Goal: Task Accomplishment & Management: Manage account settings

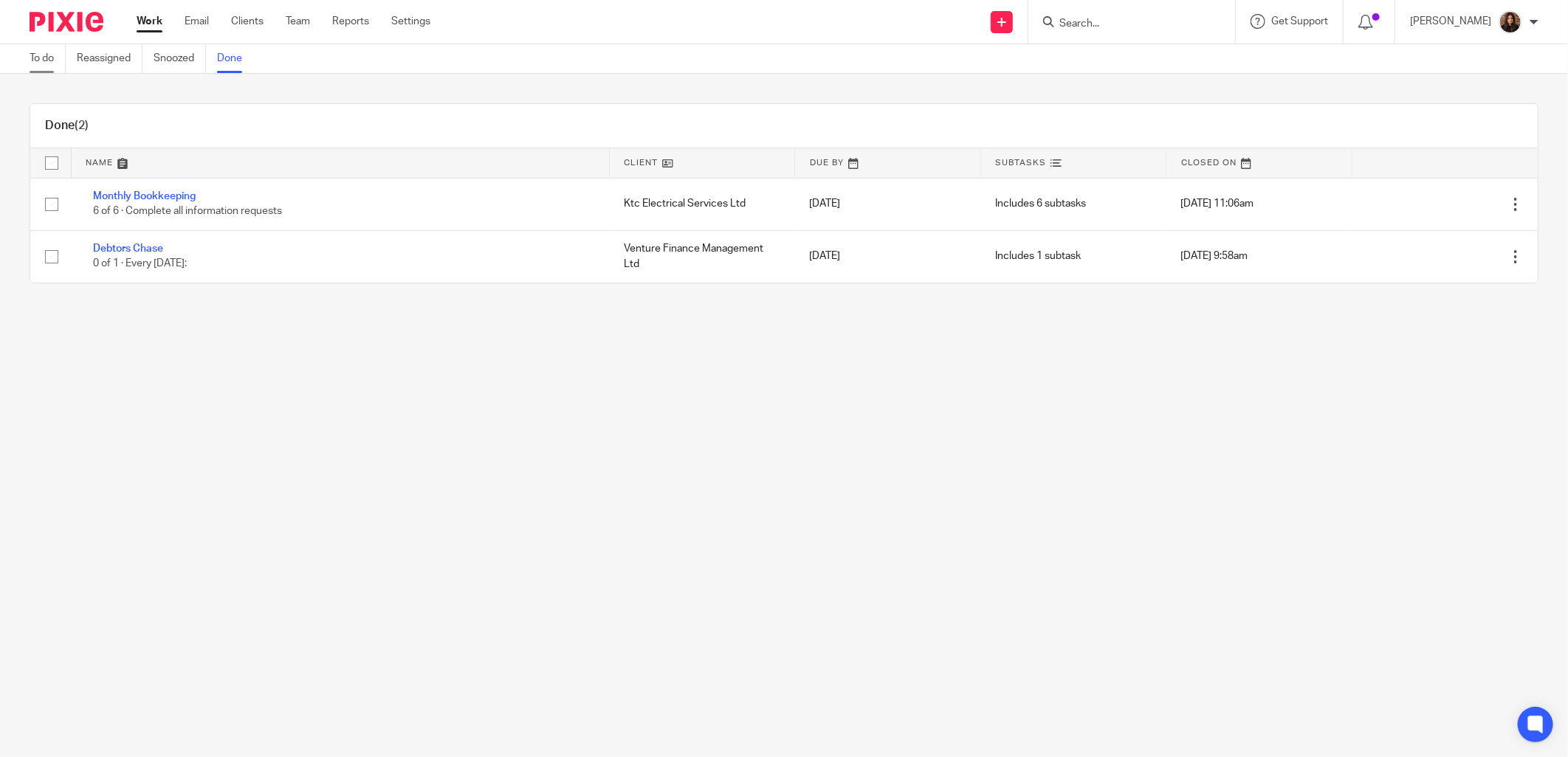
click at [43, 61] on link "To do" at bounding box center [47, 58] width 36 height 29
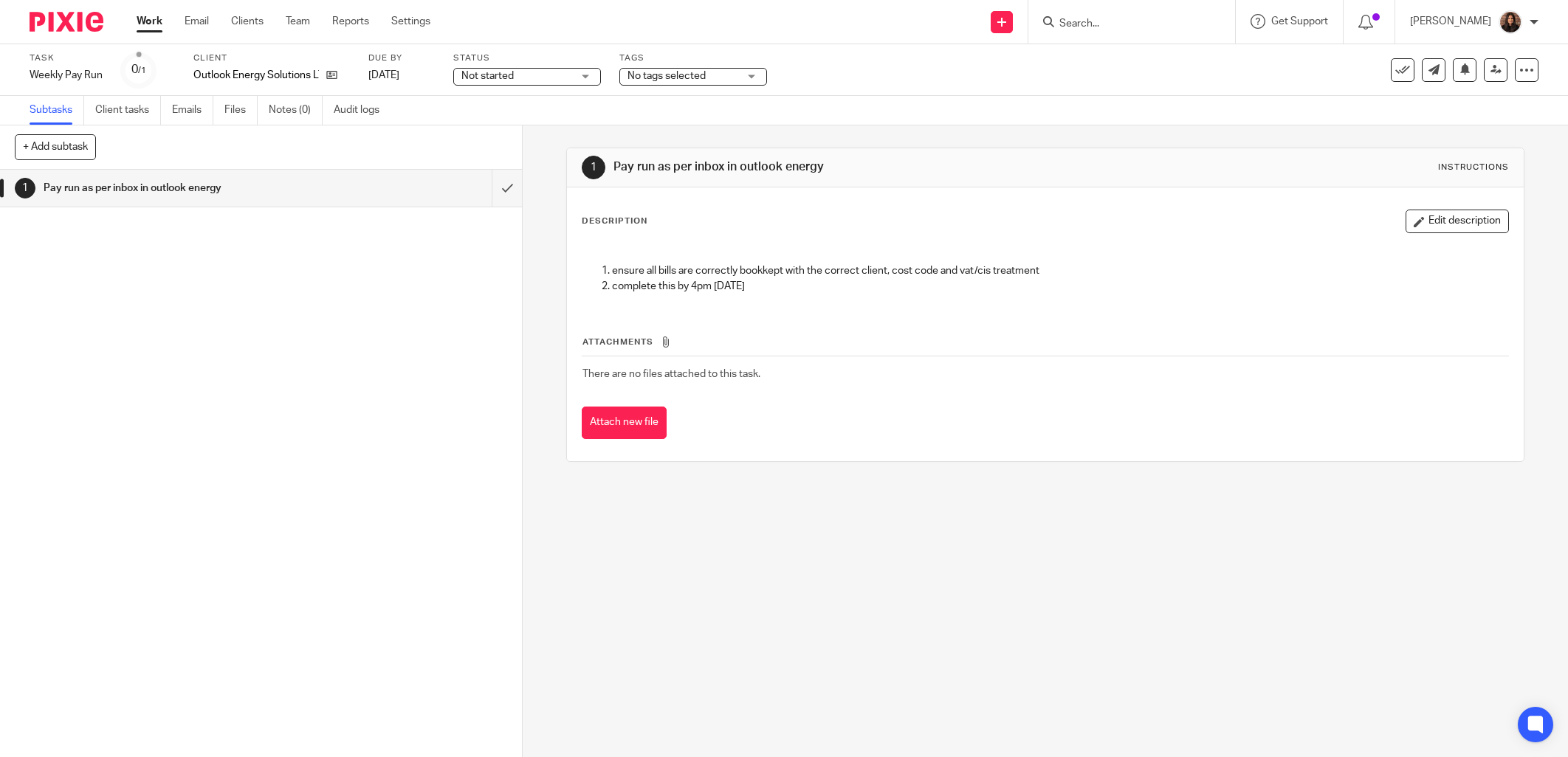
click at [656, 71] on span "No tags selected" at bounding box center [667, 76] width 78 height 11
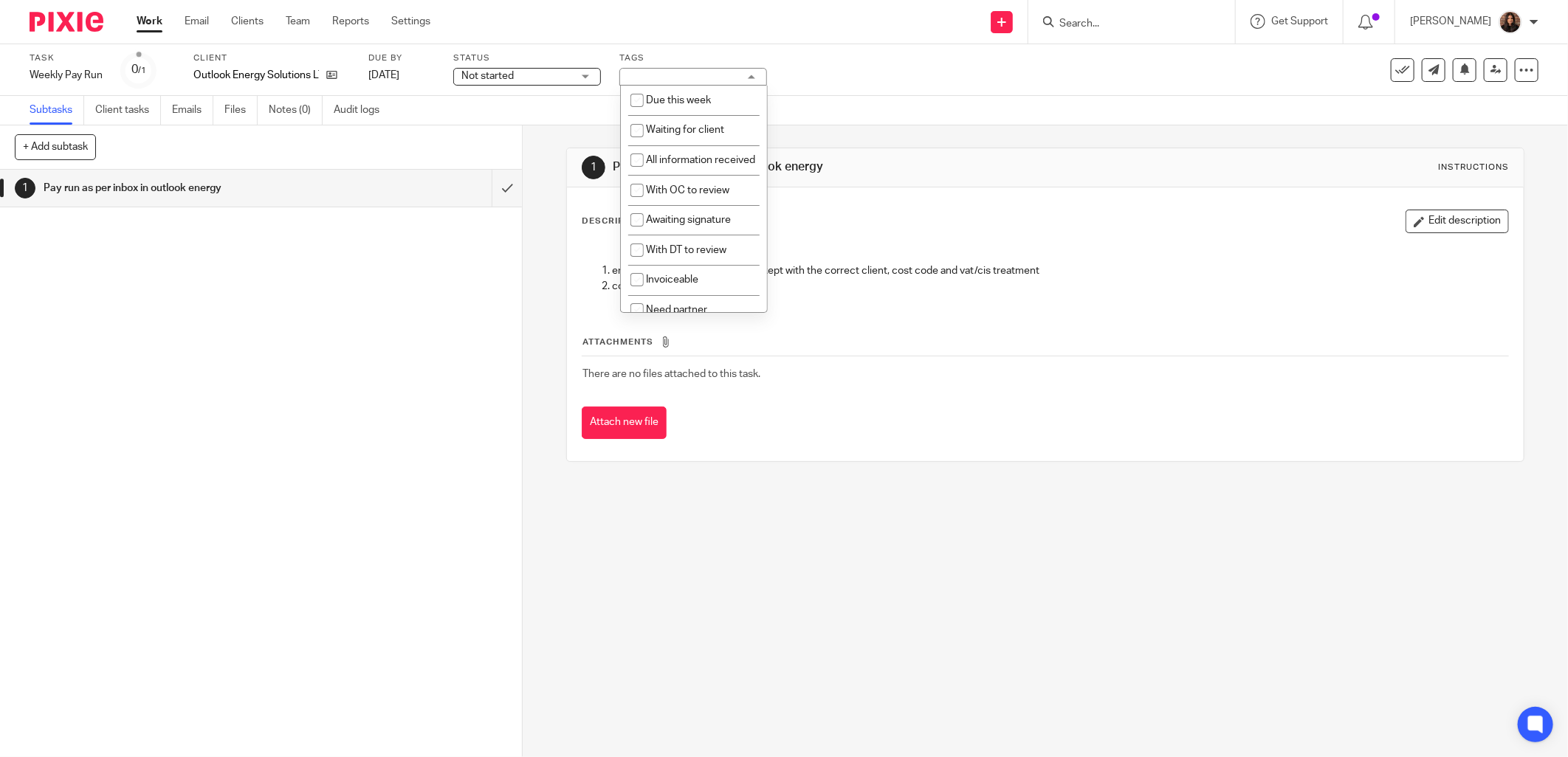
click at [564, 74] on span "Not started" at bounding box center [517, 76] width 111 height 16
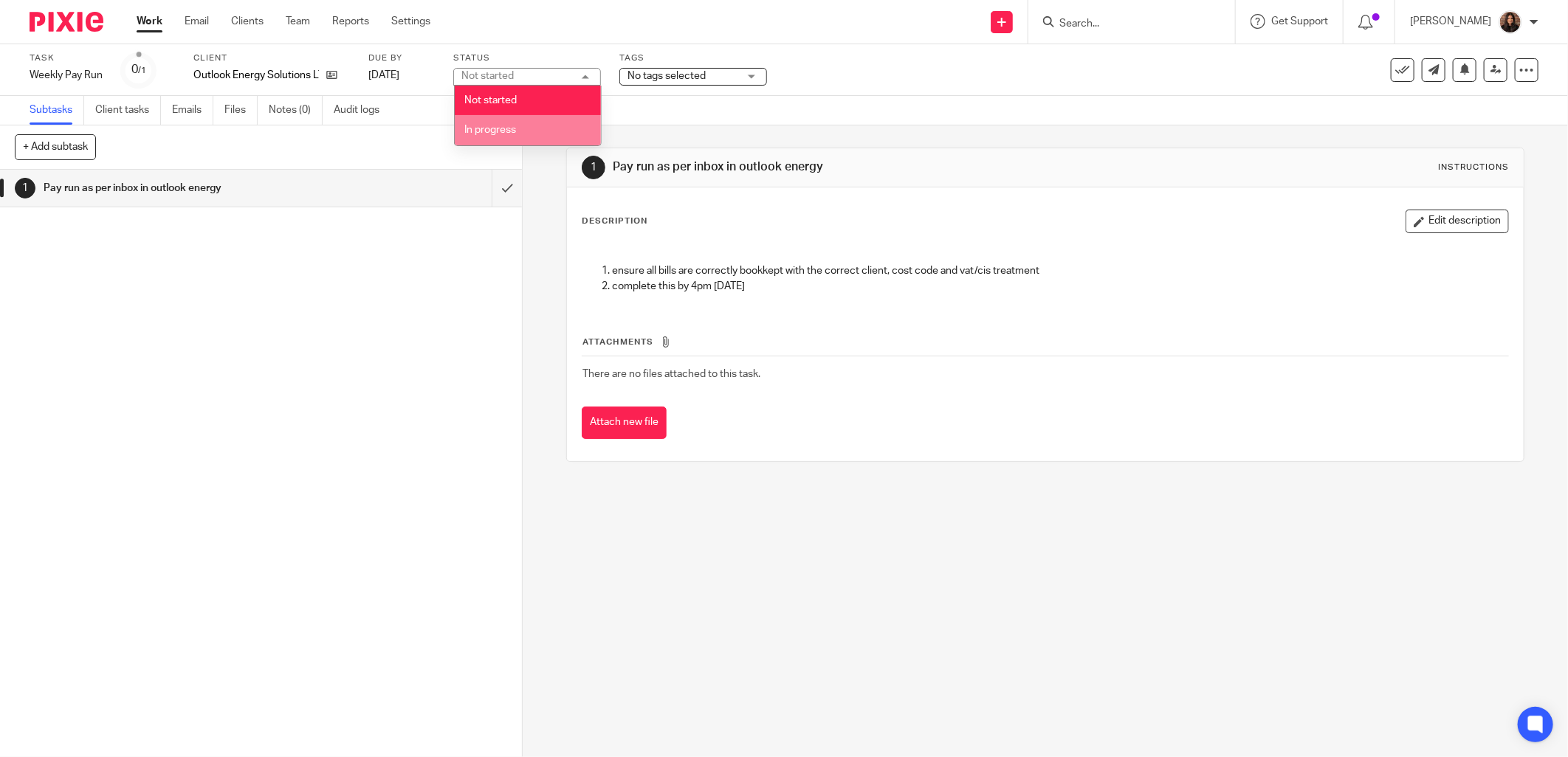
drag, startPoint x: 543, startPoint y: 127, endPoint x: 642, endPoint y: 98, distance: 103.2
click at [543, 128] on li "In progress" at bounding box center [528, 130] width 146 height 30
click at [689, 79] on span "No tags selected" at bounding box center [667, 76] width 78 height 11
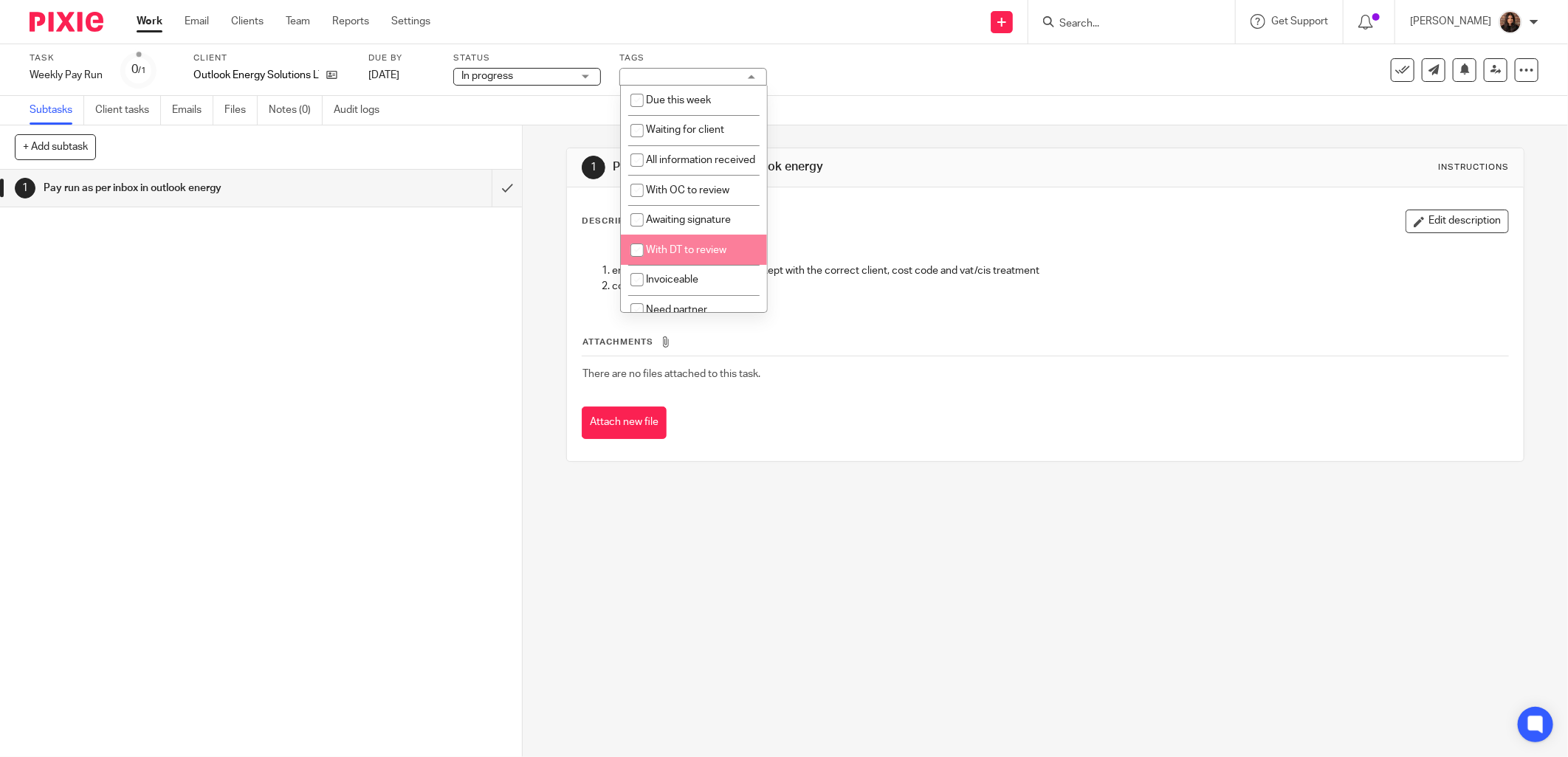
click at [703, 260] on li "With DT to review" at bounding box center [694, 250] width 146 height 30
checkbox input "true"
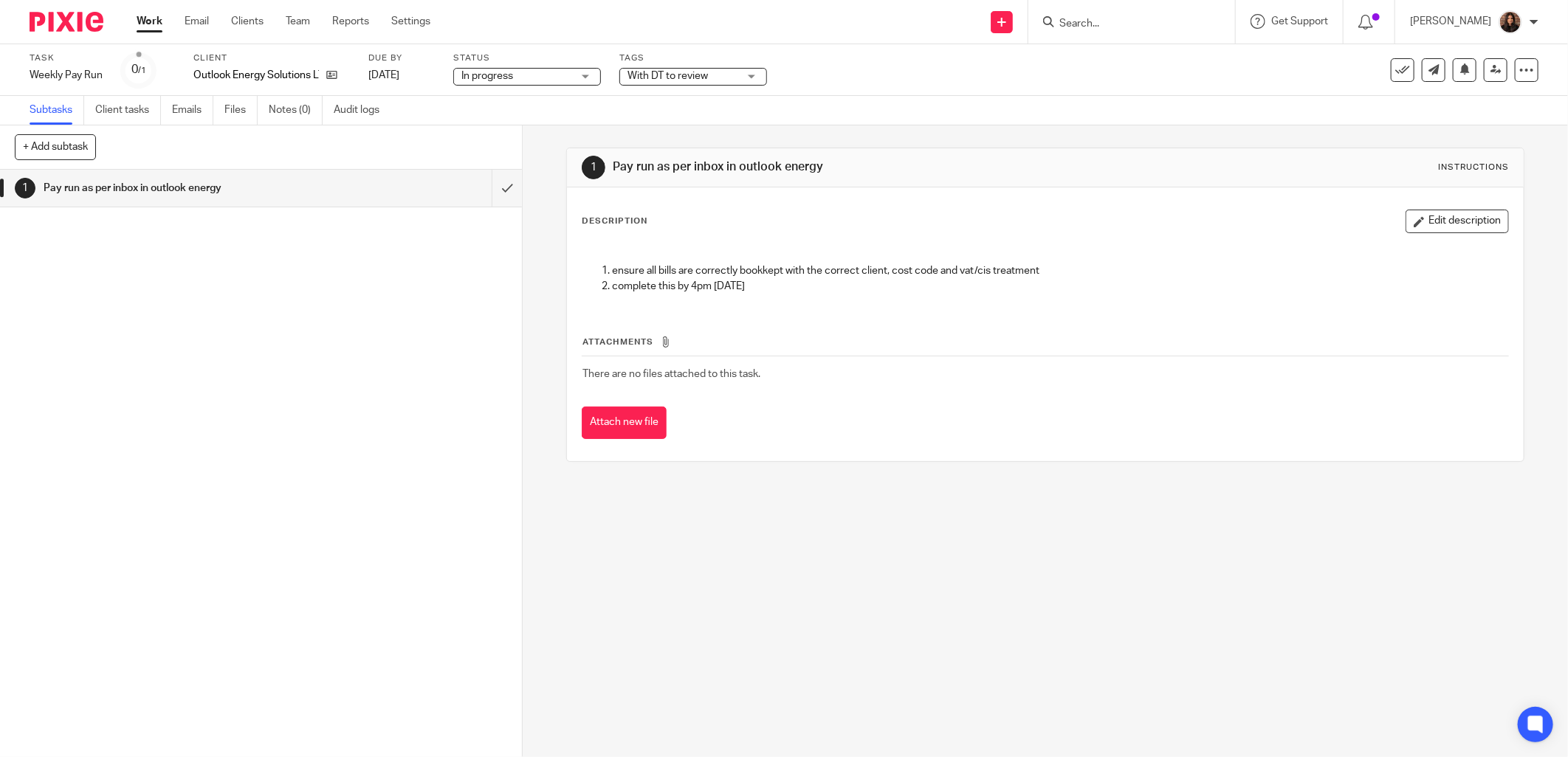
click at [918, 194] on div "Description Edit description ensure all bills are correctly bookkept with the c…" at bounding box center [1046, 324] width 957 height 273
click at [1491, 64] on icon at bounding box center [1496, 69] width 11 height 11
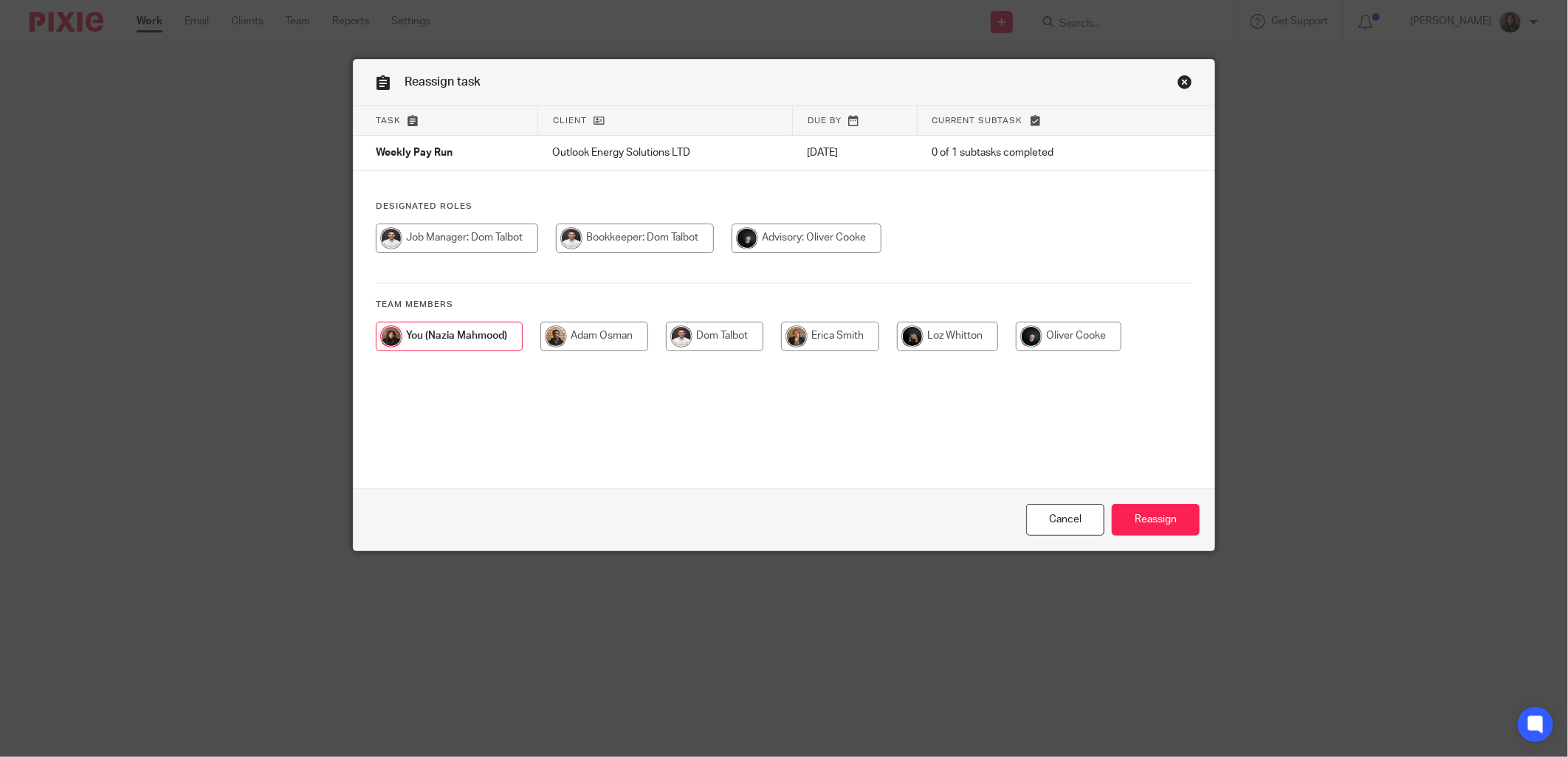
click at [485, 238] on input "radio" at bounding box center [456, 238] width 163 height 30
radio input "true"
click at [1127, 513] on input "Reassign" at bounding box center [1156, 520] width 88 height 32
